Goal: Navigation & Orientation: Find specific page/section

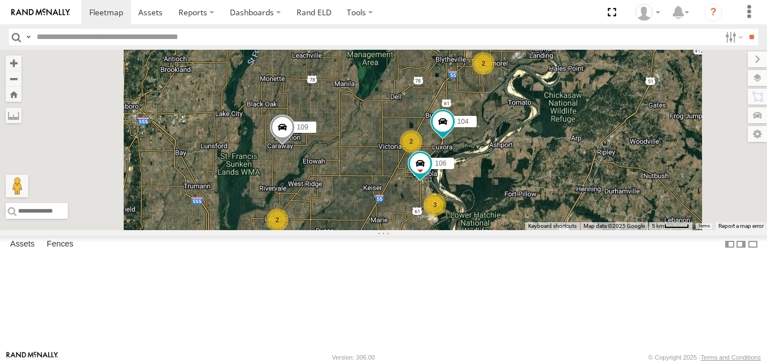
click at [0, 0] on span at bounding box center [0, 0] width 0 height 0
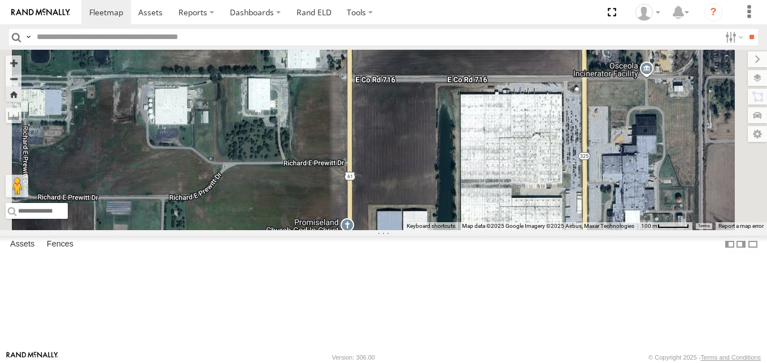
scroll to position [162, 0]
click at [0, 0] on span at bounding box center [0, 0] width 0 height 0
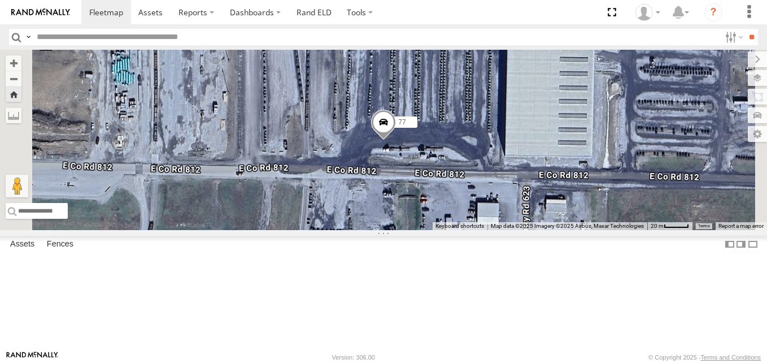
scroll to position [19, 0]
click at [0, 0] on span at bounding box center [0, 0] width 0 height 0
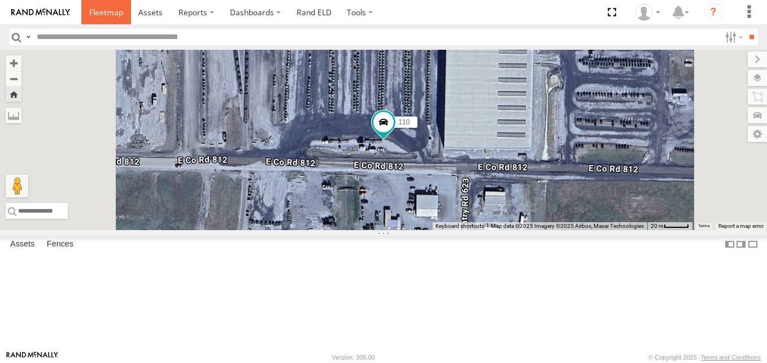
click at [110, 19] on link at bounding box center [106, 12] width 50 height 24
